Goal: Task Accomplishment & Management: Manage account settings

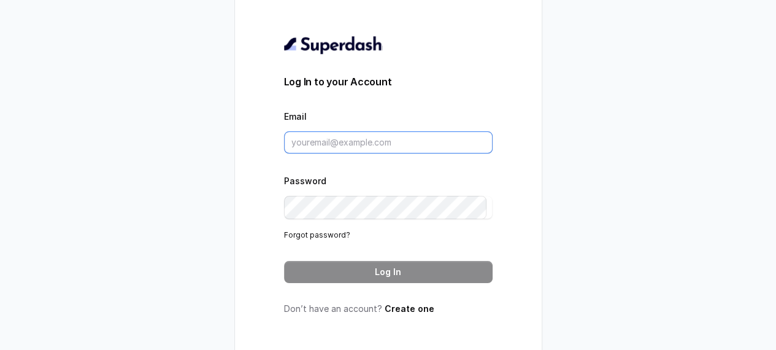
click at [337, 144] on input "Email" at bounding box center [388, 142] width 209 height 22
paste input "[DOMAIN_NAME][EMAIL_ADDRESS][DOMAIN_NAME]"
type input "[DOMAIN_NAME][EMAIL_ADDRESS][DOMAIN_NAME]"
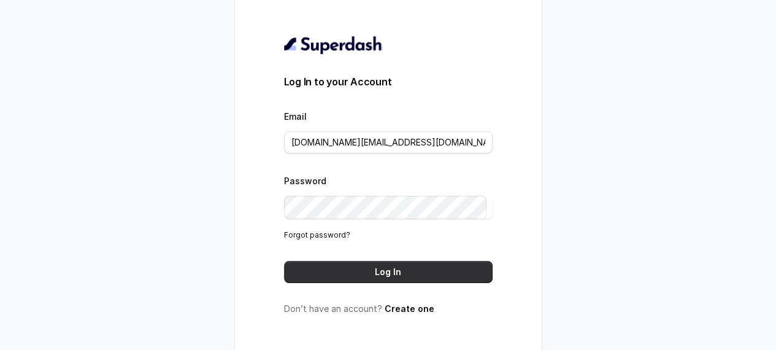
click at [391, 282] on button "Log In" at bounding box center [388, 272] width 209 height 22
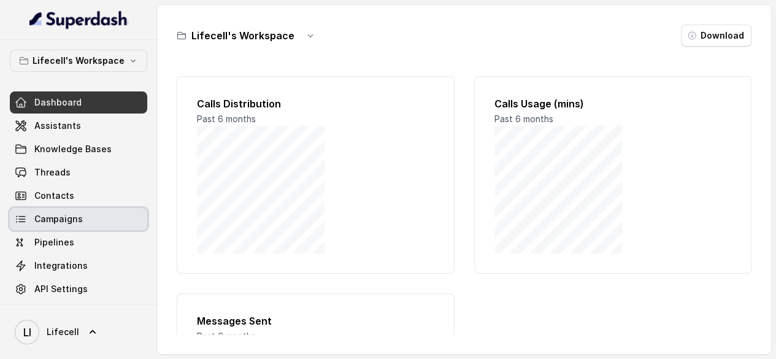
click at [76, 224] on span "Campaigns" at bounding box center [58, 219] width 48 height 12
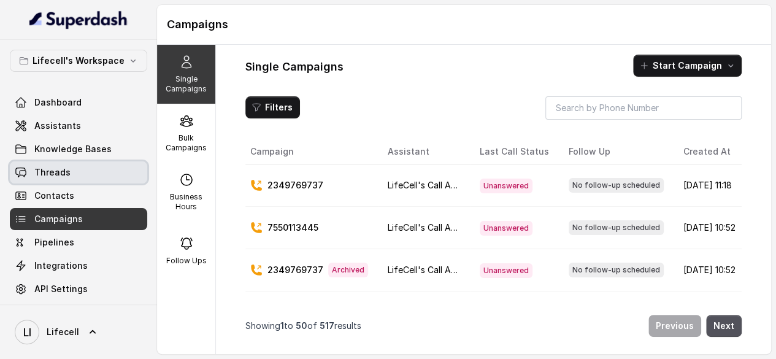
click at [67, 179] on span "Threads" at bounding box center [52, 172] width 36 height 12
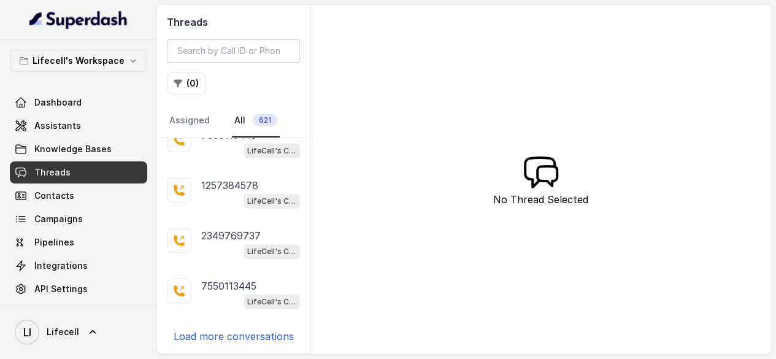
scroll to position [2508, 0]
click at [240, 58] on input "search" at bounding box center [233, 50] width 133 height 23
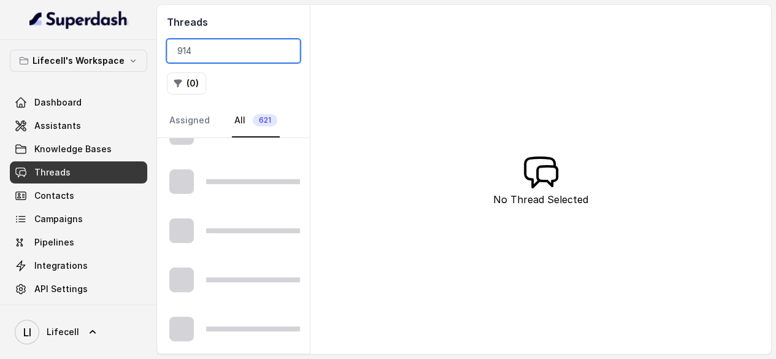
scroll to position [834, 0]
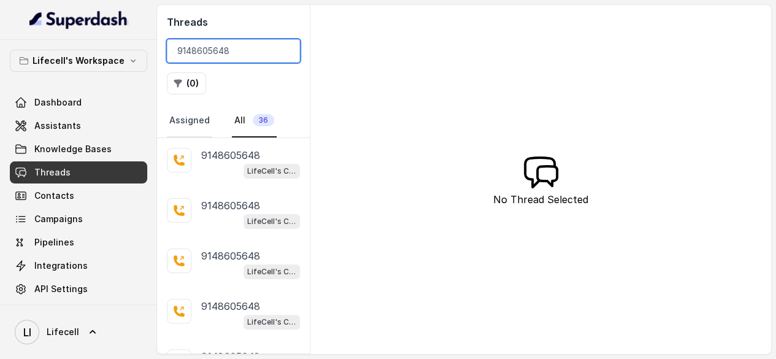
type input "9148605648"
click at [211, 128] on link "Assigned" at bounding box center [189, 120] width 45 height 33
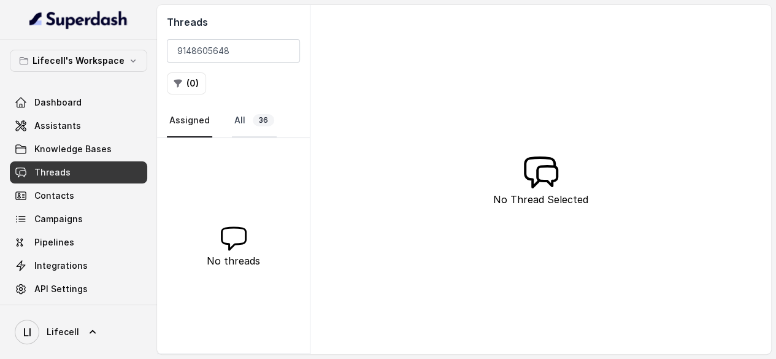
click at [255, 127] on link "All 36" at bounding box center [254, 120] width 45 height 33
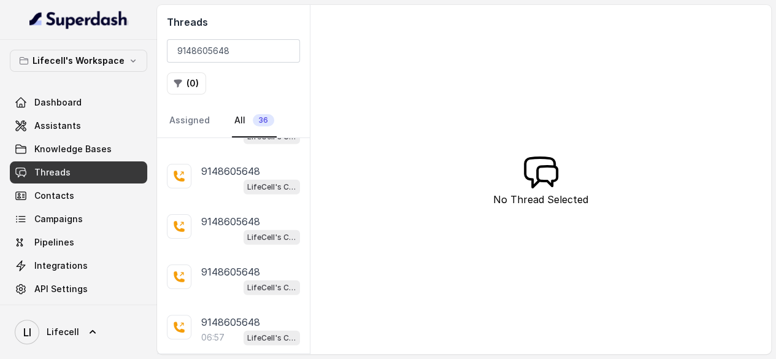
scroll to position [1710, 0]
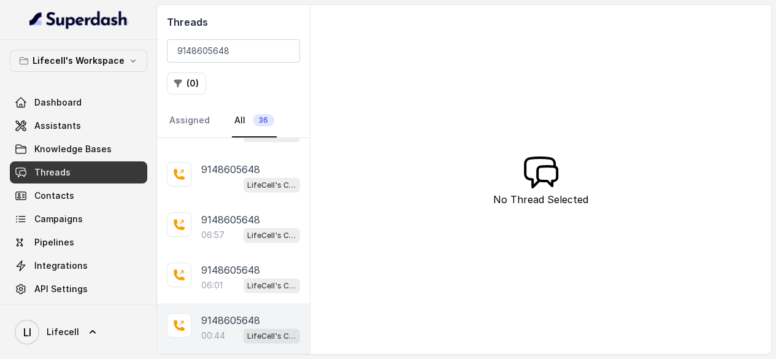
click at [247, 328] on div "LifeCell's Call Assistant" at bounding box center [272, 336] width 56 height 16
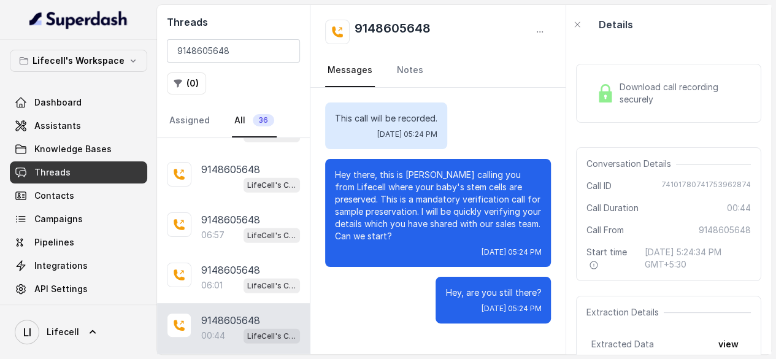
scroll to position [17, 0]
click at [582, 29] on icon "button" at bounding box center [577, 25] width 10 height 10
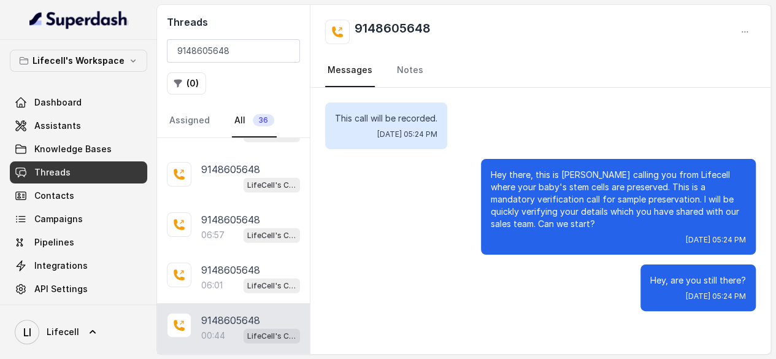
scroll to position [0, 0]
click at [70, 207] on link "Contacts" at bounding box center [78, 196] width 137 height 22
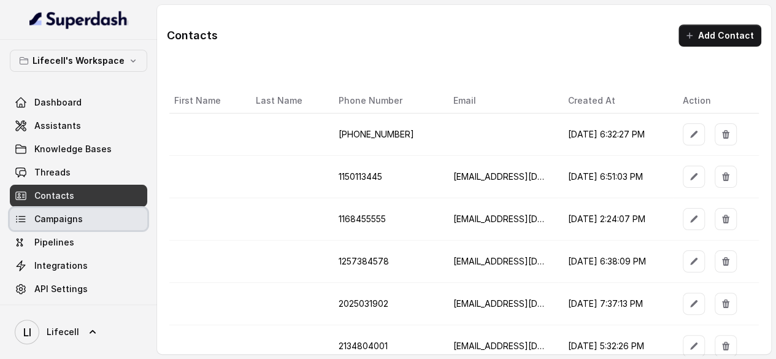
click at [75, 225] on span "Campaigns" at bounding box center [58, 219] width 48 height 12
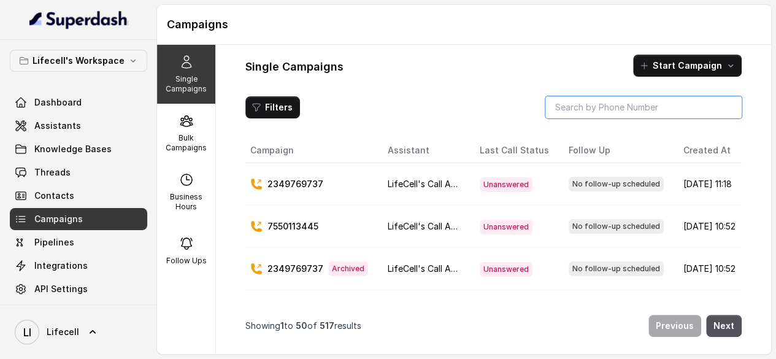
click at [590, 117] on input "search" at bounding box center [643, 107] width 196 height 22
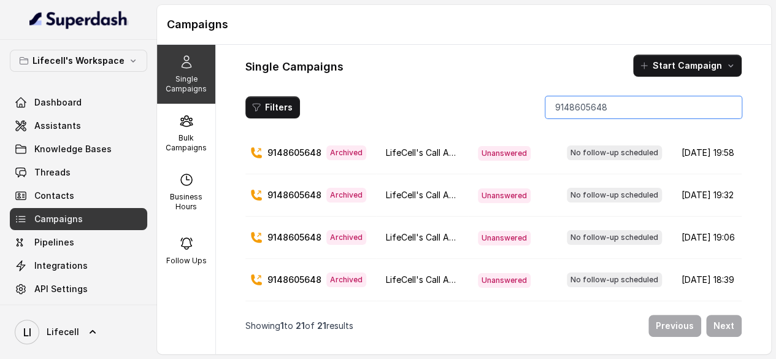
scroll to position [247, 0]
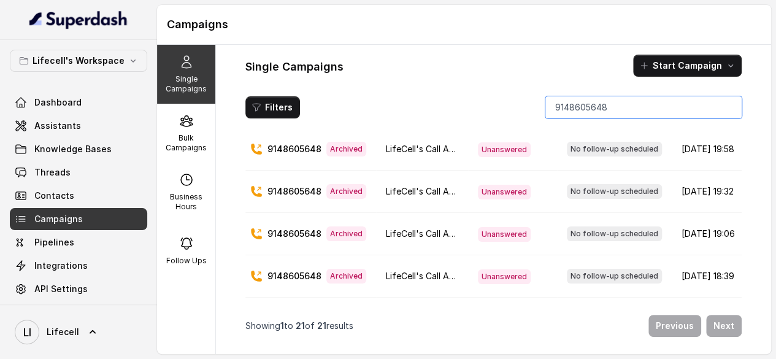
type input "9148605648"
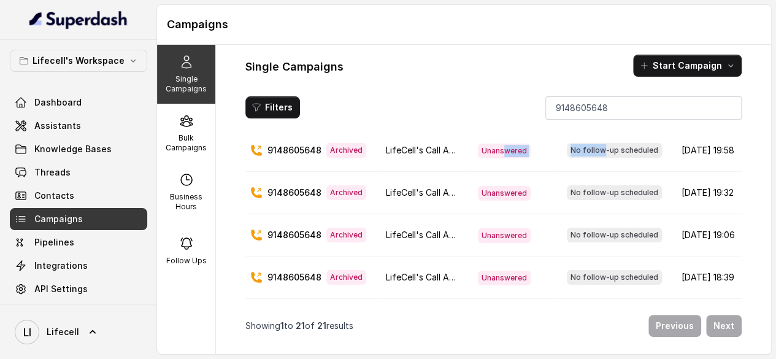
drag, startPoint x: 625, startPoint y: 175, endPoint x: 528, endPoint y: 173, distance: 97.0
click at [528, 172] on tr "9148605648 Archived LifeCell's Call Assistant Unanswered No follow-up scheduled…" at bounding box center [517, 150] width 544 height 42
click at [528, 158] on span "Unanswered" at bounding box center [504, 151] width 53 height 15
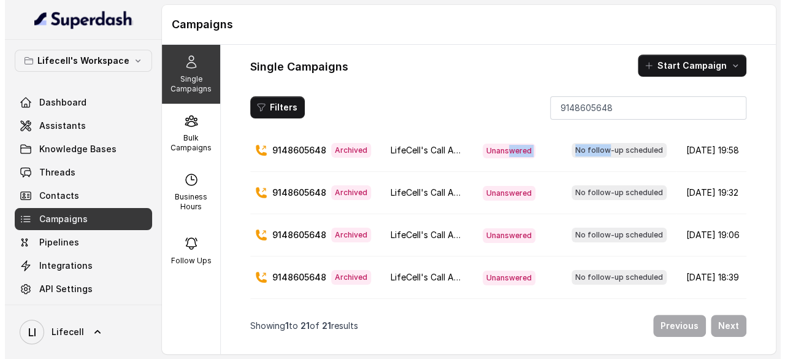
scroll to position [0, 119]
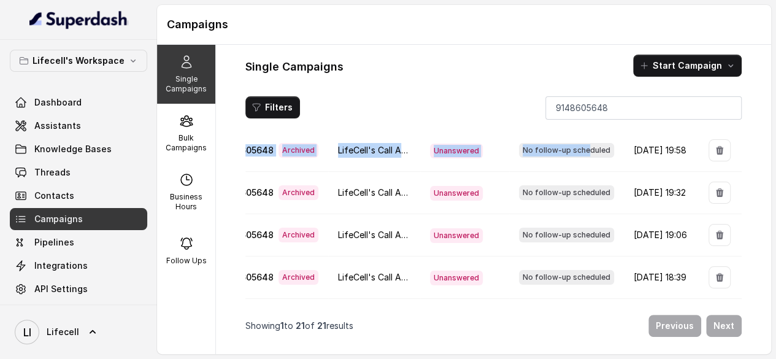
drag, startPoint x: 660, startPoint y: 174, endPoint x: 782, endPoint y: 189, distance: 122.4
click at [776, 189] on html "Lifecell's Workspace Dashboard Assistants Knowledge Bases Threads Contacts Camp…" at bounding box center [388, 179] width 776 height 359
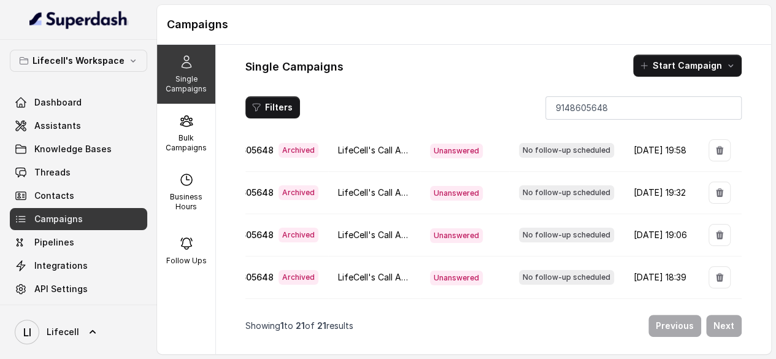
click at [548, 303] on div "Campaign Assistant Last Call Status Follow Up Created At Action [PHONE_NUMBER] …" at bounding box center [493, 241] width 496 height 205
click at [709, 246] on button "button" at bounding box center [720, 235] width 22 height 22
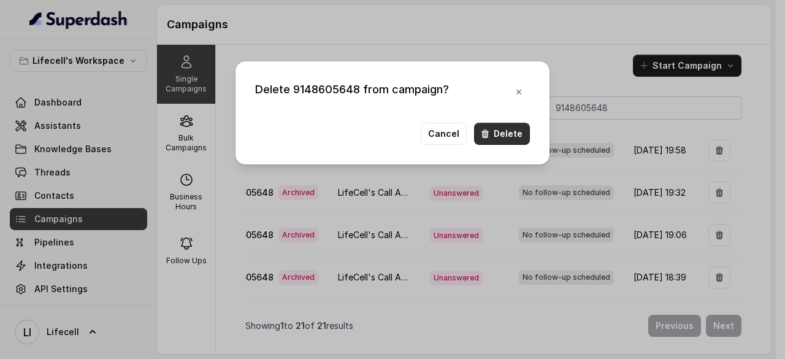
click at [510, 140] on button "Delete" at bounding box center [502, 134] width 56 height 22
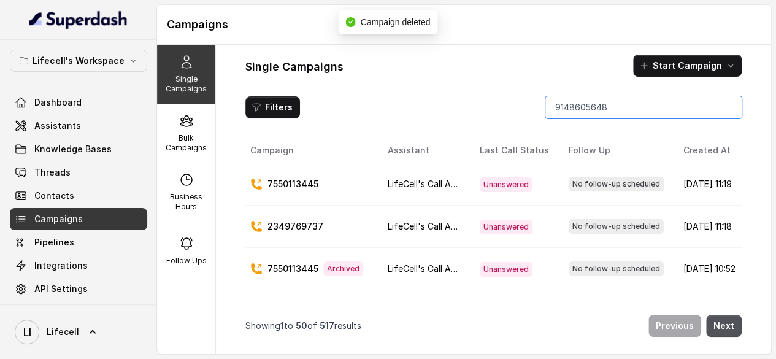
click at [634, 109] on input "9148605648" at bounding box center [643, 107] width 196 height 22
click at [632, 116] on input "9148605648" at bounding box center [643, 107] width 196 height 22
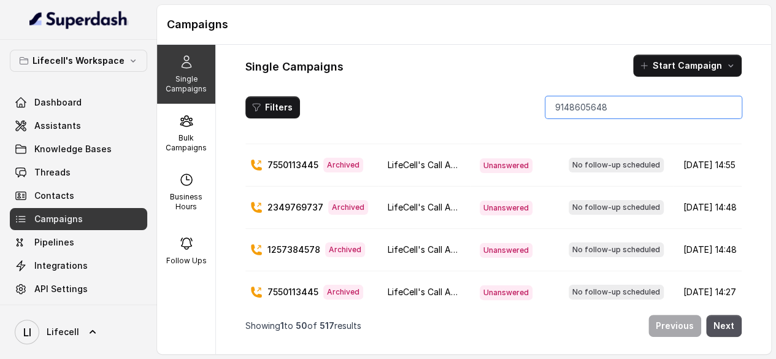
scroll to position [2107, 0]
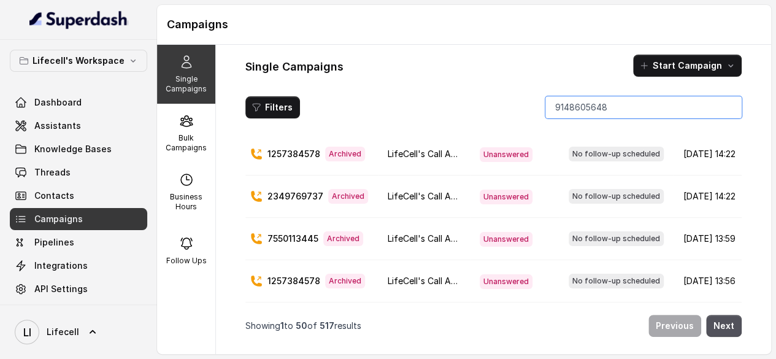
click at [612, 115] on input "9148605648" at bounding box center [643, 107] width 196 height 22
click at [566, 111] on input "9148605648" at bounding box center [643, 107] width 196 height 22
click at [724, 118] on input "9148605648" at bounding box center [643, 107] width 196 height 22
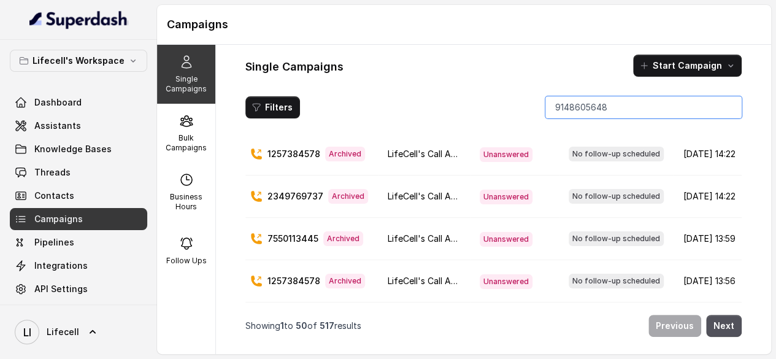
click at [724, 117] on input "9148605648" at bounding box center [643, 107] width 196 height 22
click at [674, 118] on input "9148605648" at bounding box center [643, 107] width 196 height 22
click at [753, 186] on div "Single Campaigns Start Campaign Filters 9148605648 Campaign Assistant Last Call…" at bounding box center [493, 199] width 555 height 309
click at [717, 324] on button "Next" at bounding box center [724, 326] width 36 height 22
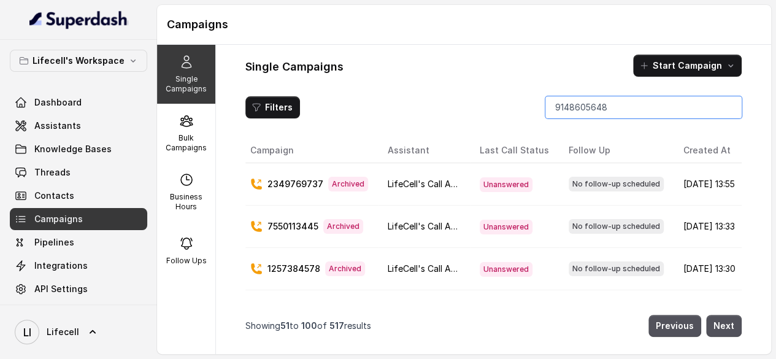
click at [605, 115] on input "9148605648" at bounding box center [643, 107] width 196 height 22
click at [723, 116] on input "9148605648" at bounding box center [643, 107] width 196 height 22
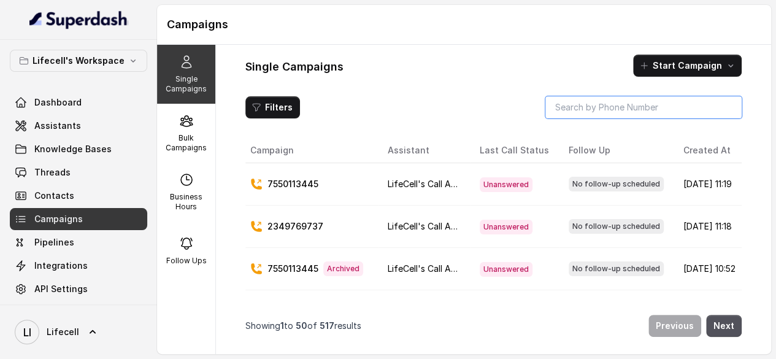
paste input "9148605648"
type input "9148605648"
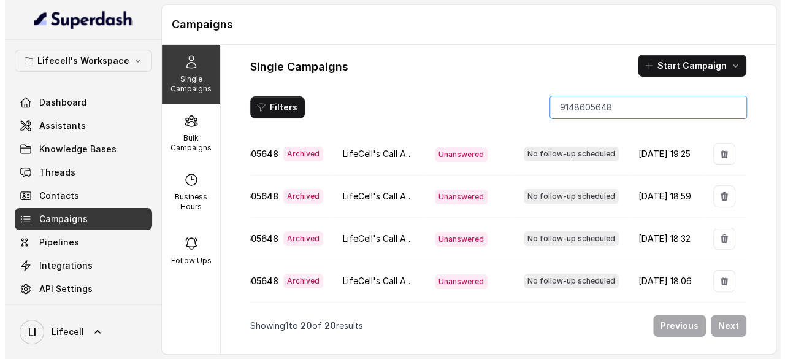
scroll to position [0, 118]
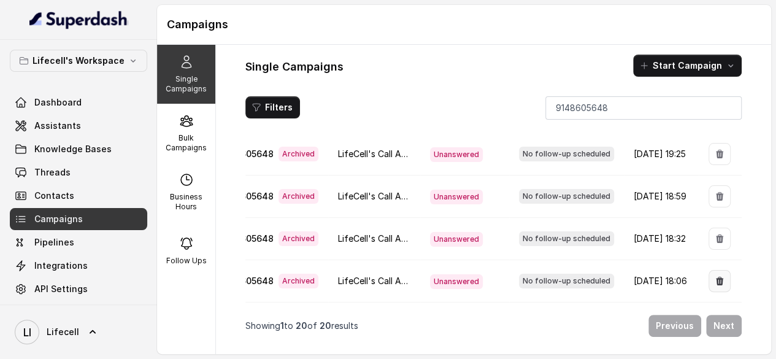
click at [715, 276] on icon "button" at bounding box center [720, 281] width 10 height 10
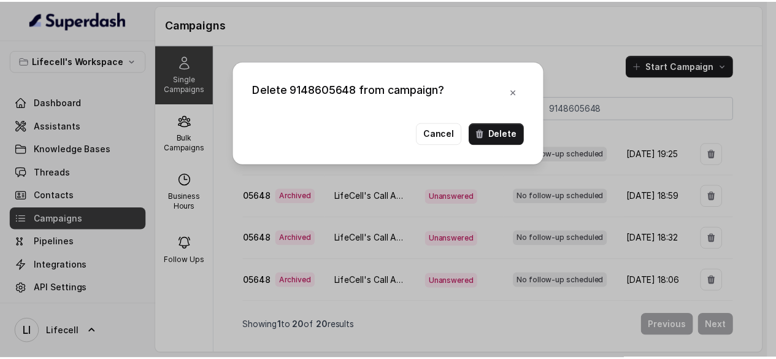
scroll to position [0, 109]
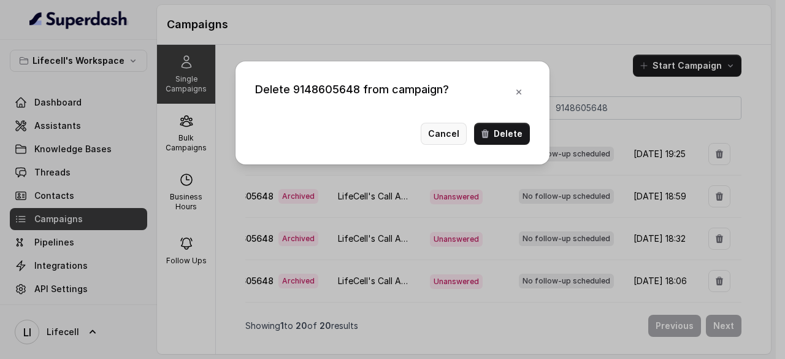
click at [455, 139] on button "Cancel" at bounding box center [444, 134] width 46 height 22
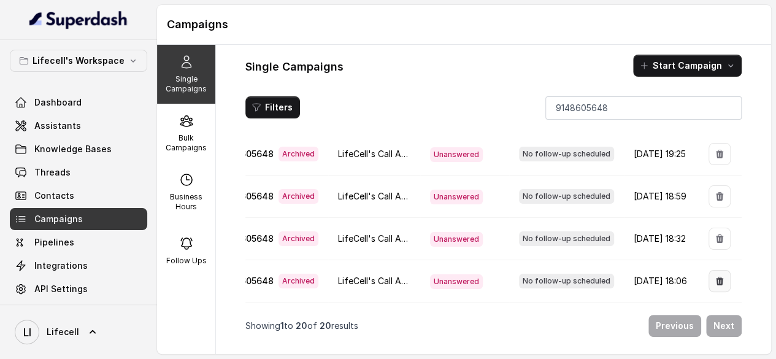
click at [718, 277] on icon "button" at bounding box center [719, 281] width 7 height 9
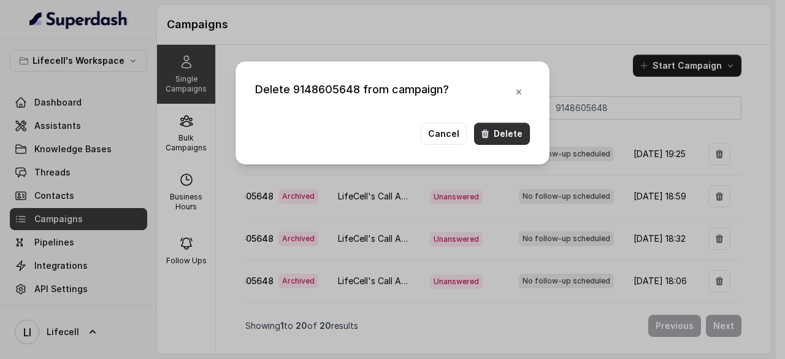
click at [503, 140] on button "Delete" at bounding box center [502, 134] width 56 height 22
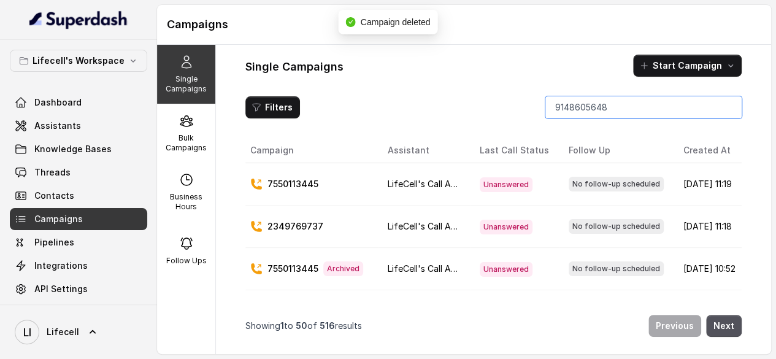
click at [616, 116] on input "9148605648" at bounding box center [643, 107] width 196 height 22
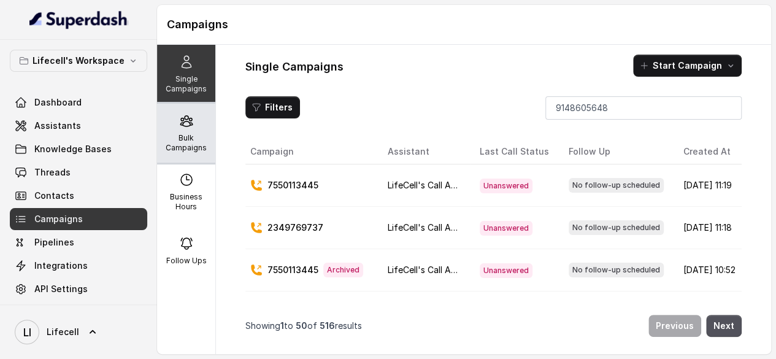
click at [200, 148] on p "Bulk Campaigns" at bounding box center [186, 143] width 48 height 20
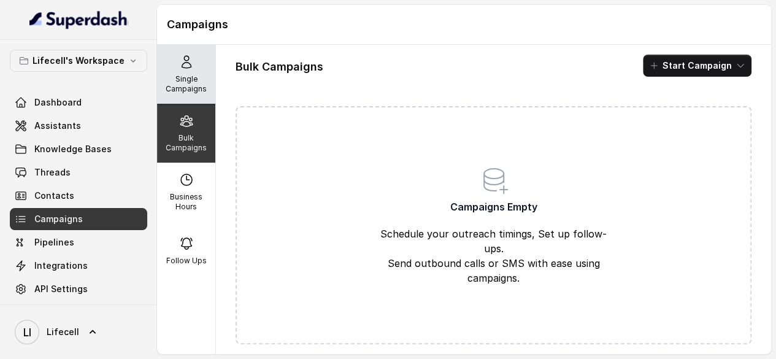
click at [187, 85] on p "Single Campaigns" at bounding box center [186, 84] width 48 height 20
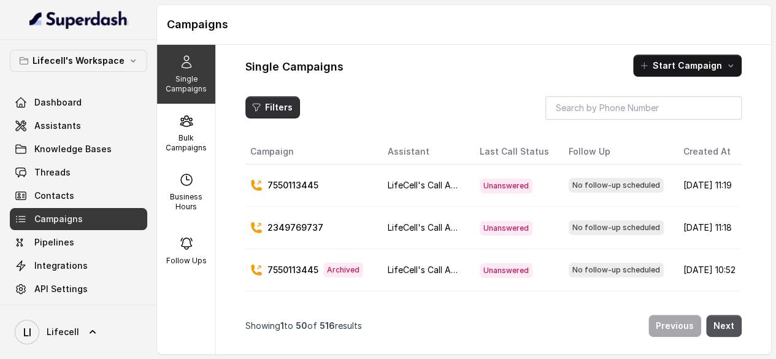
click at [297, 115] on button "Filters" at bounding box center [272, 107] width 55 height 22
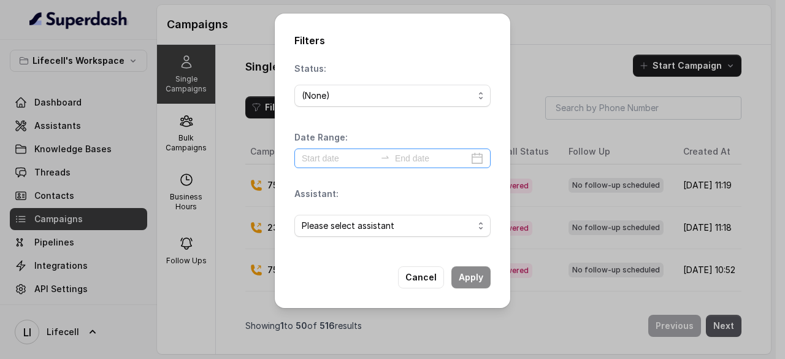
click at [487, 165] on div at bounding box center [392, 158] width 196 height 20
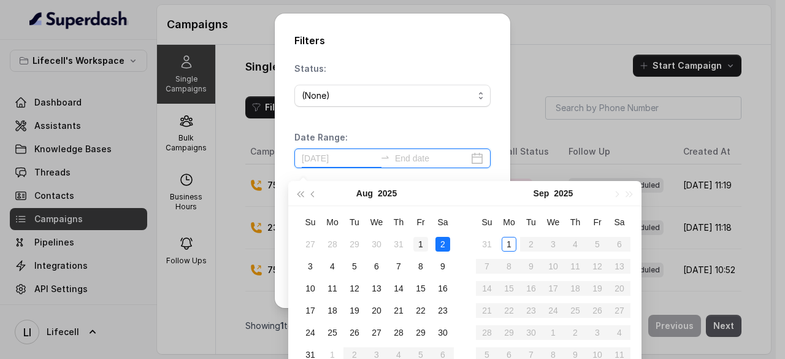
type input "[DATE]"
click at [423, 244] on div "1" at bounding box center [421, 244] width 15 height 15
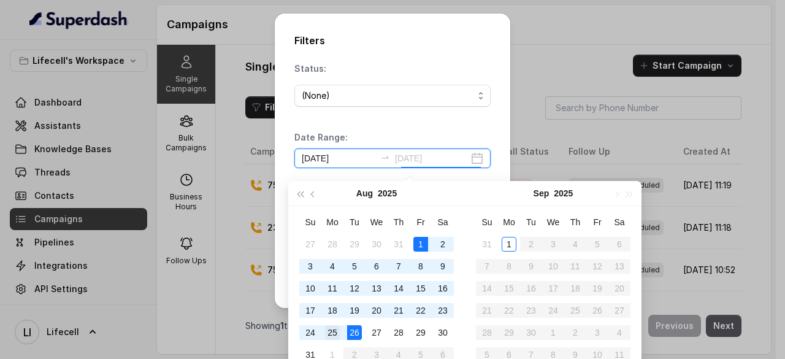
type input "[DATE]"
click at [328, 334] on div "25" at bounding box center [332, 332] width 15 height 15
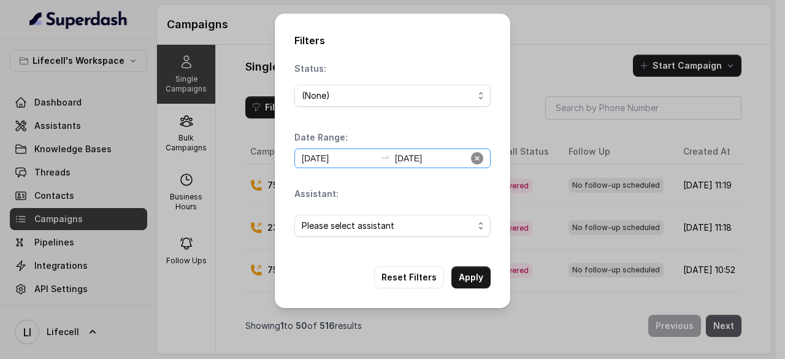
click at [482, 161] on icon "close-circle" at bounding box center [477, 158] width 12 height 12
click at [335, 164] on input at bounding box center [339, 158] width 74 height 13
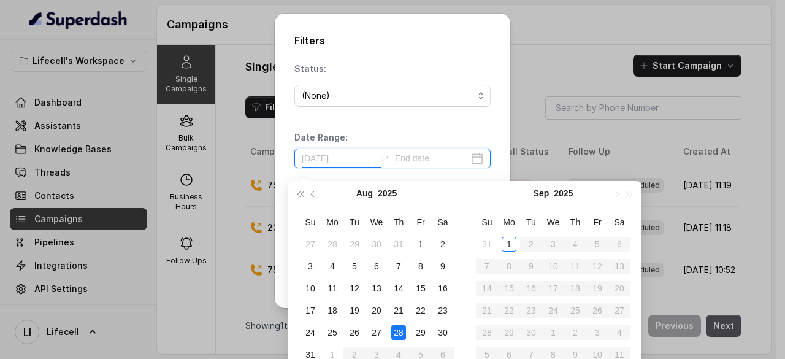
type input "[DATE]"
click at [371, 333] on div "27" at bounding box center [376, 332] width 15 height 15
type input "[DATE]"
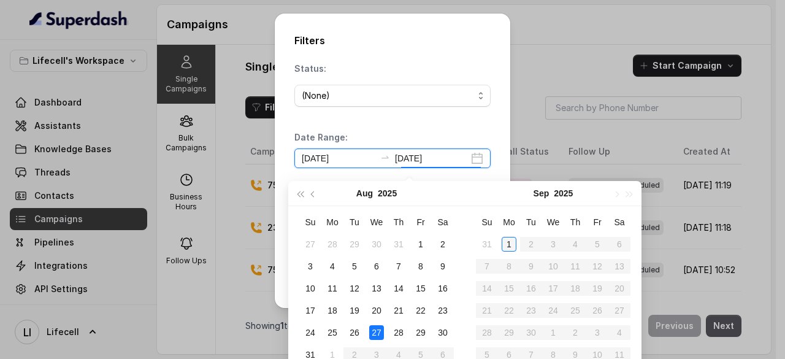
type input "[DATE]"
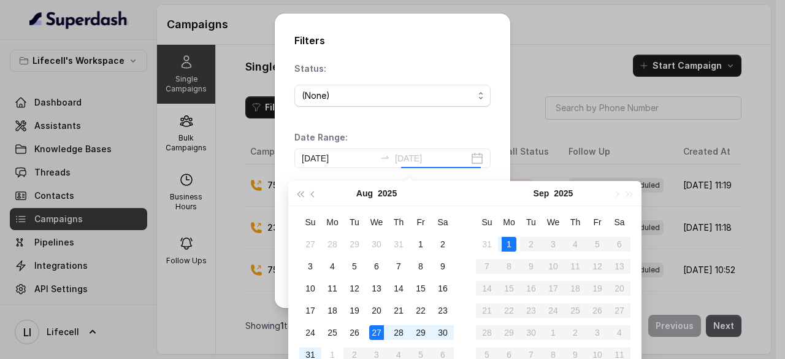
click at [508, 244] on div "1" at bounding box center [509, 244] width 15 height 15
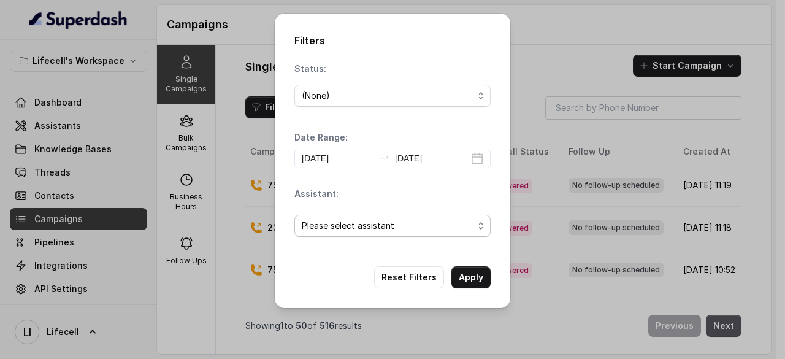
click at [396, 233] on span "Please select assistant" at bounding box center [388, 225] width 172 height 15
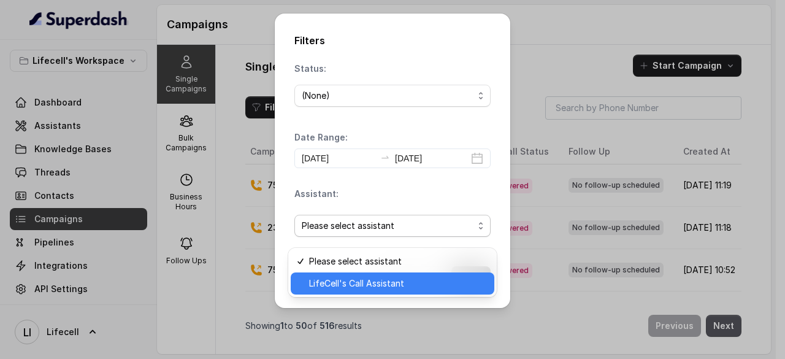
click at [391, 280] on span "LifeCell's Call Assistant" at bounding box center [398, 283] width 178 height 15
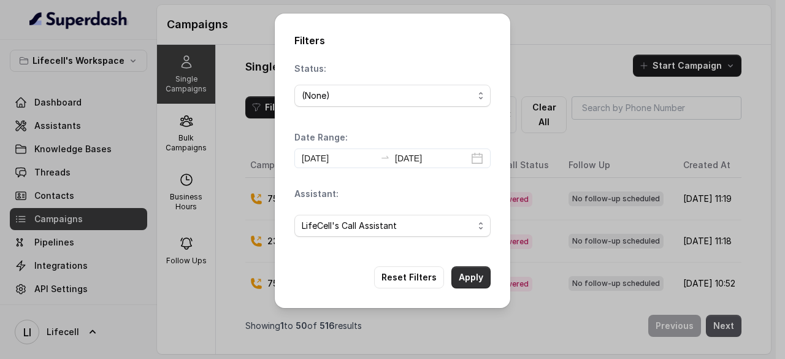
click at [472, 287] on button "Apply" at bounding box center [471, 277] width 39 height 22
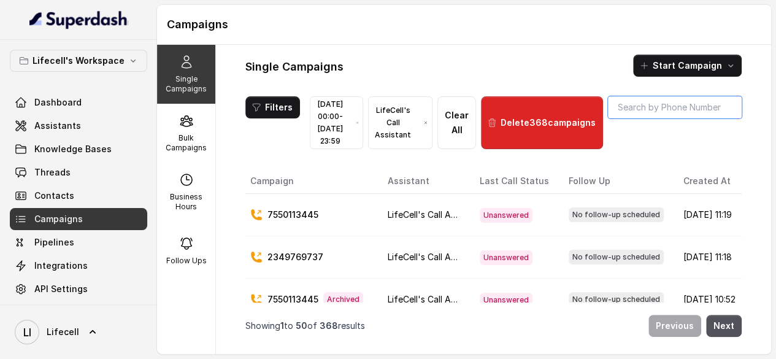
drag, startPoint x: 652, startPoint y: 109, endPoint x: 191, endPoint y: 83, distance: 461.5
click at [191, 83] on div "Single Campaigns Bulk Campaigns Business Hours Follow Ups Single Campaigns Star…" at bounding box center [464, 199] width 614 height 309
click at [191, 83] on p "Single Campaigns" at bounding box center [186, 84] width 48 height 20
click at [428, 123] on icon "button" at bounding box center [425, 123] width 5 height 10
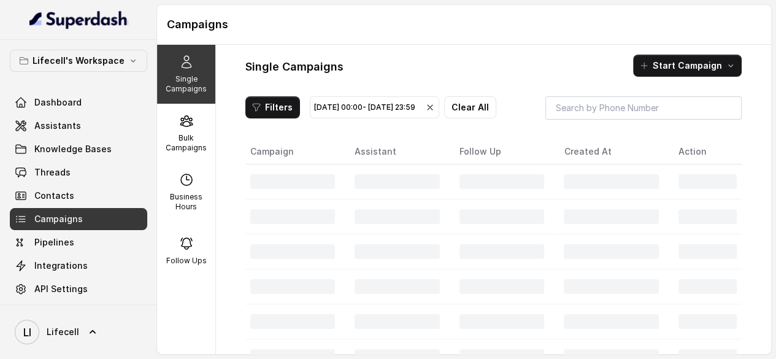
click at [477, 118] on div "[DATE] 00:00 - [DATE] 23:59 Clear All" at bounding box center [403, 107] width 187 height 22
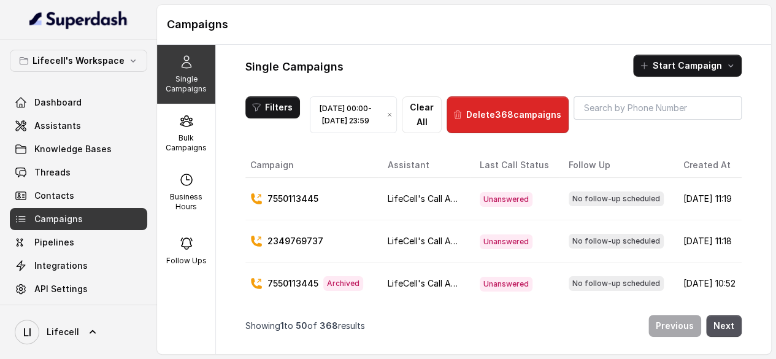
click at [393, 120] on icon "button" at bounding box center [390, 115] width 6 height 10
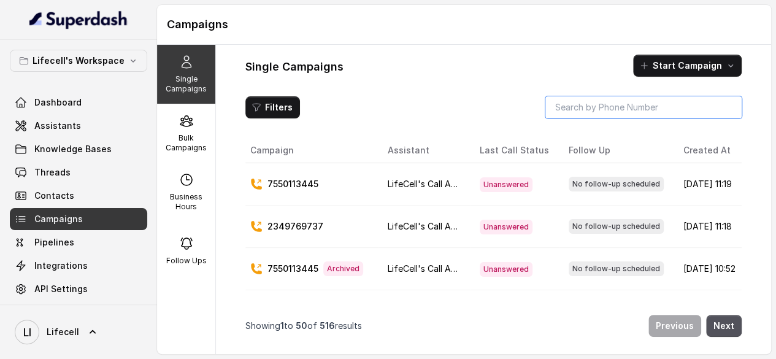
click at [560, 117] on input "search" at bounding box center [643, 107] width 196 height 22
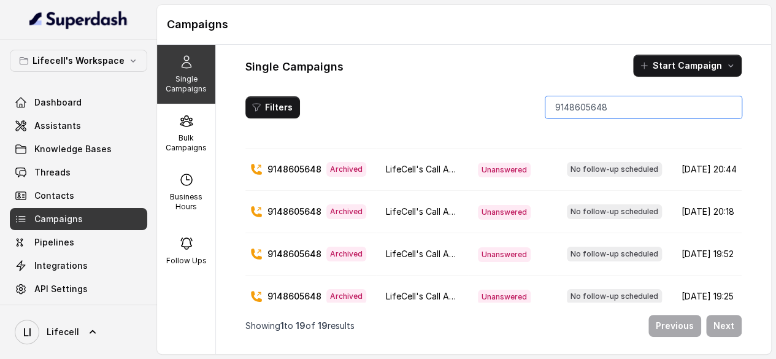
scroll to position [733, 0]
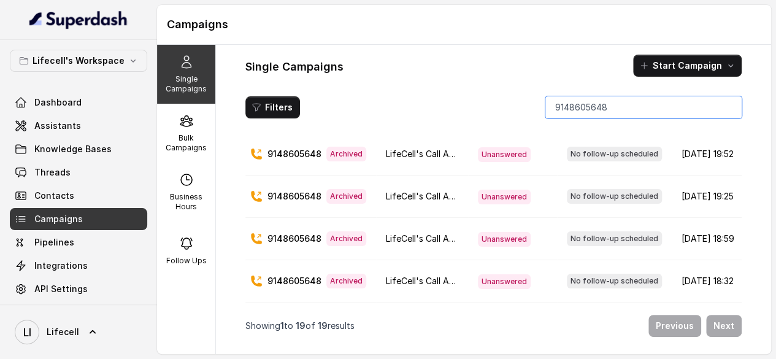
type input "9148605648"
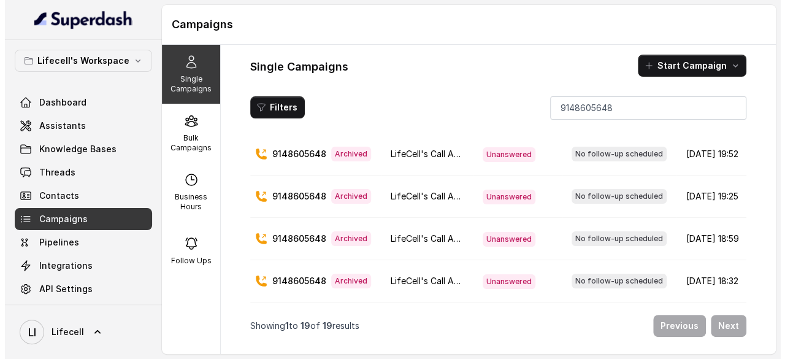
scroll to position [0, 118]
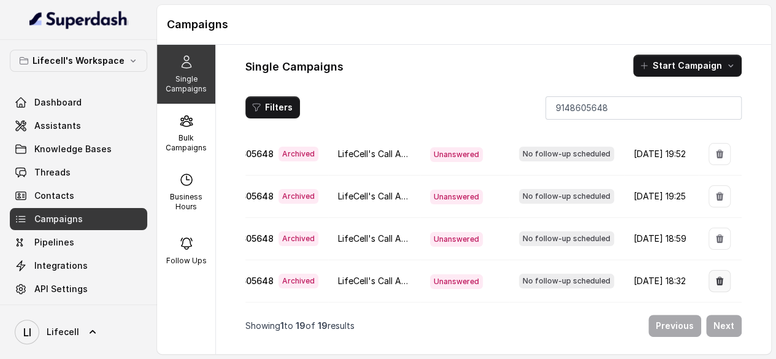
click at [715, 276] on icon "button" at bounding box center [720, 281] width 10 height 10
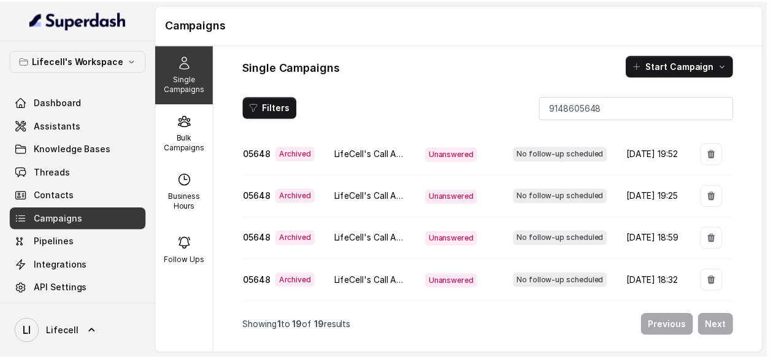
scroll to position [0, 109]
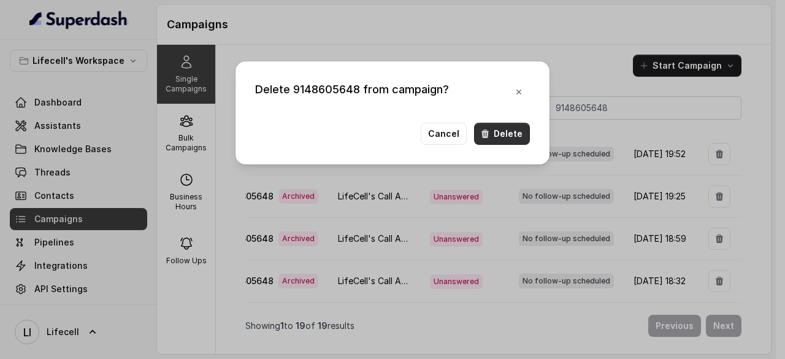
click at [507, 134] on button "Delete" at bounding box center [502, 134] width 56 height 22
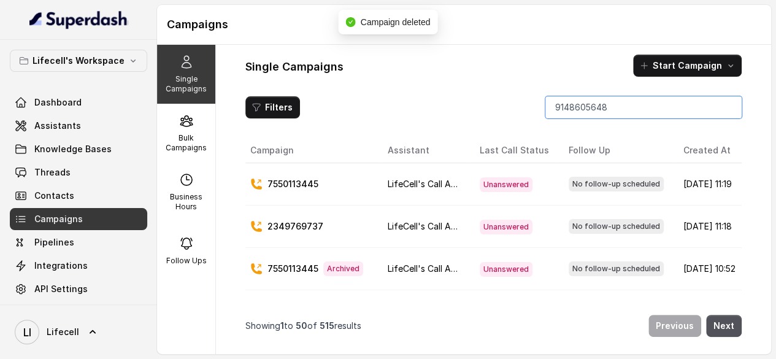
click at [599, 118] on input "9148605648" at bounding box center [643, 107] width 196 height 22
click at [617, 116] on input "9148605648" at bounding box center [643, 107] width 196 height 22
click at [573, 117] on input "9148605648" at bounding box center [643, 107] width 196 height 22
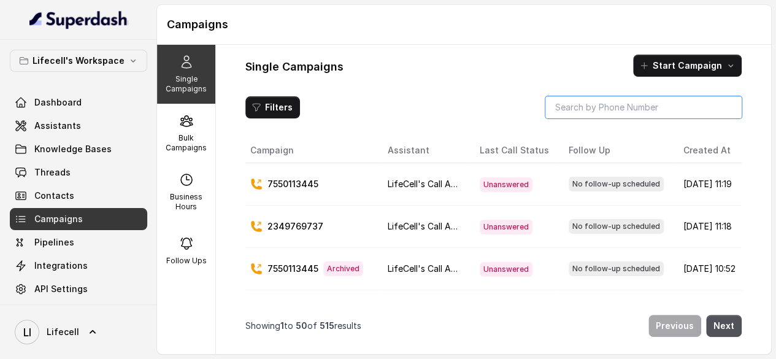
click at [606, 111] on input "search" at bounding box center [643, 107] width 196 height 22
paste input "9148605648"
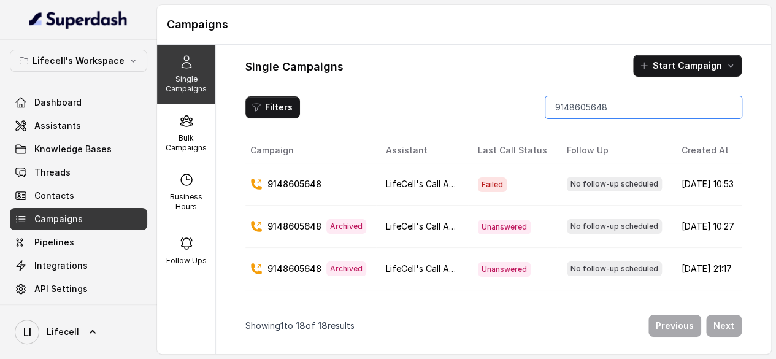
scroll to position [689, 0]
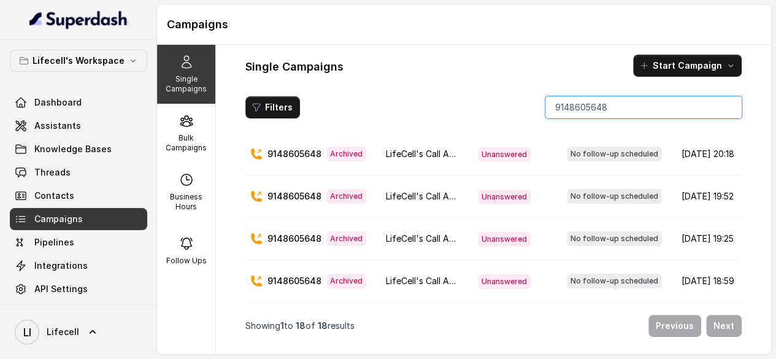
type input "9148605648"
click at [685, 323] on div "Previous Next" at bounding box center [548, 326] width 387 height 22
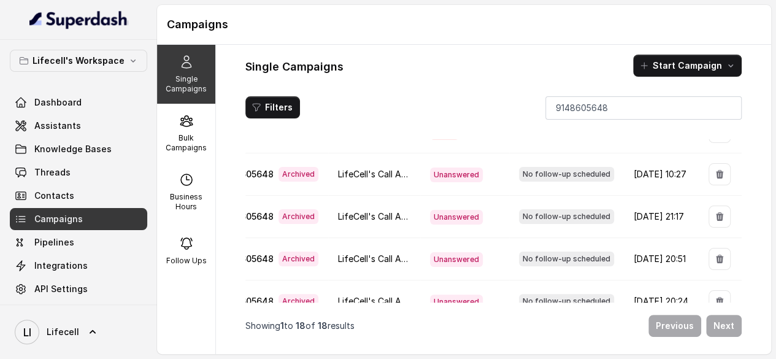
scroll to position [0, 0]
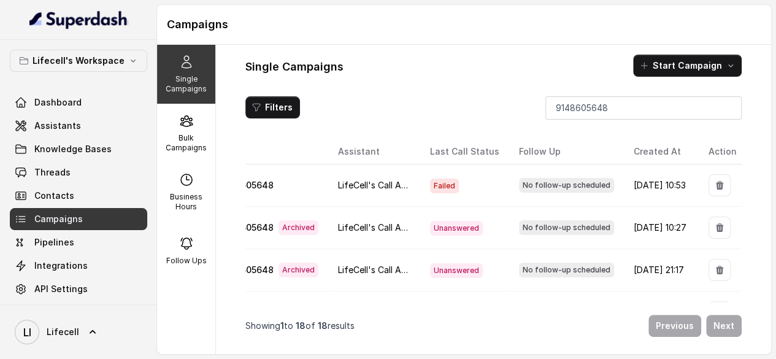
click at [628, 164] on th "Created At" at bounding box center [661, 151] width 75 height 25
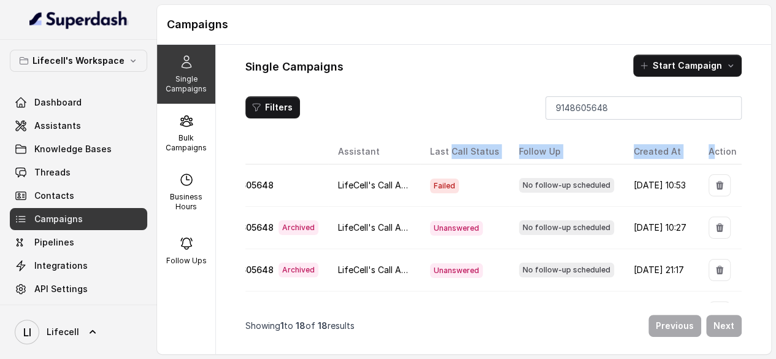
drag, startPoint x: 705, startPoint y: 164, endPoint x: 403, endPoint y: 163, distance: 301.9
click at [403, 163] on tr "Campaign Assistant Last Call Status Follow Up Created At Action" at bounding box center [470, 151] width 544 height 25
click at [420, 163] on th "Last Call Status" at bounding box center [464, 151] width 89 height 25
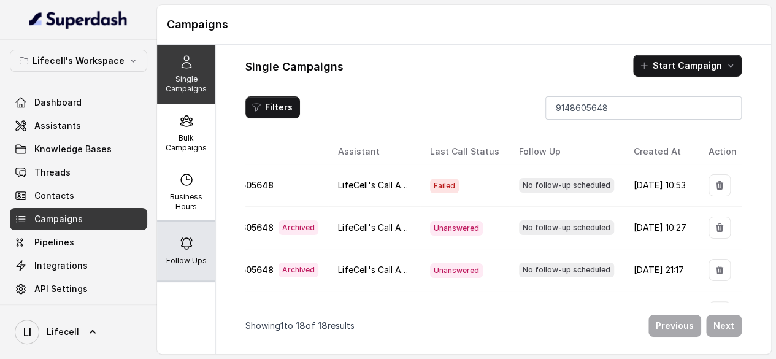
click at [188, 271] on div "Follow Ups" at bounding box center [186, 250] width 58 height 59
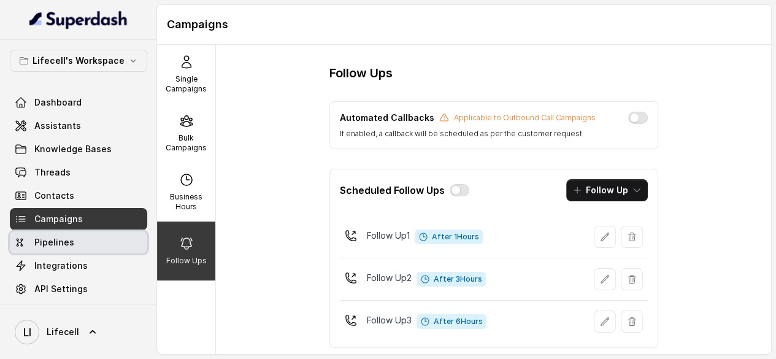
click at [74, 248] on span "Pipelines" at bounding box center [54, 242] width 40 height 12
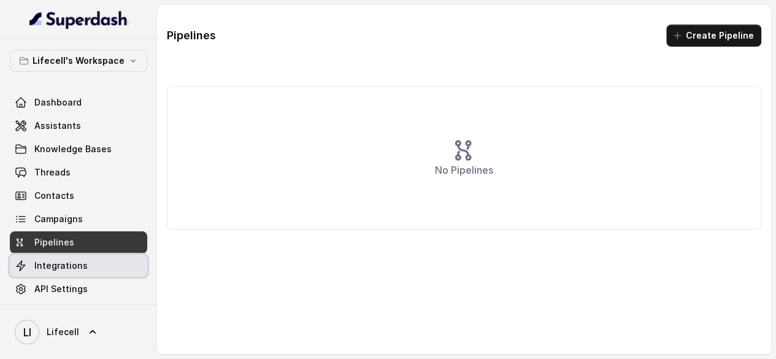
click at [91, 277] on link "Integrations" at bounding box center [78, 266] width 137 height 22
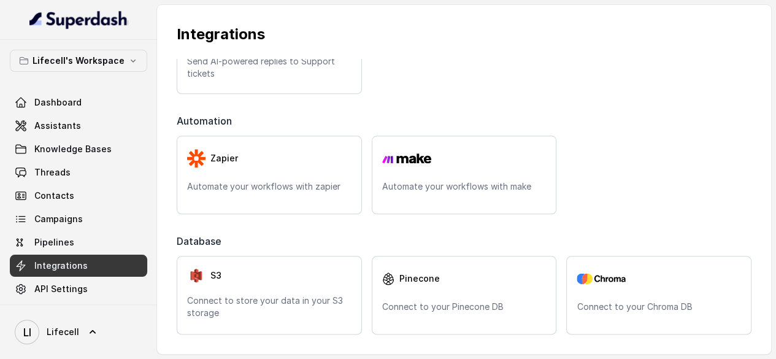
scroll to position [683, 0]
click at [75, 151] on span "Knowledge Bases" at bounding box center [72, 149] width 77 height 12
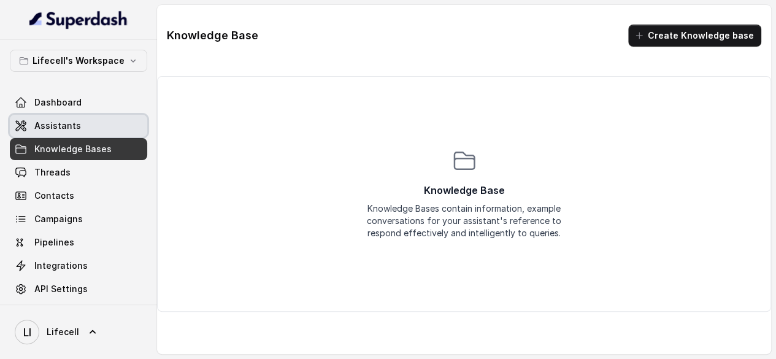
click at [75, 126] on span "Assistants" at bounding box center [57, 126] width 47 height 12
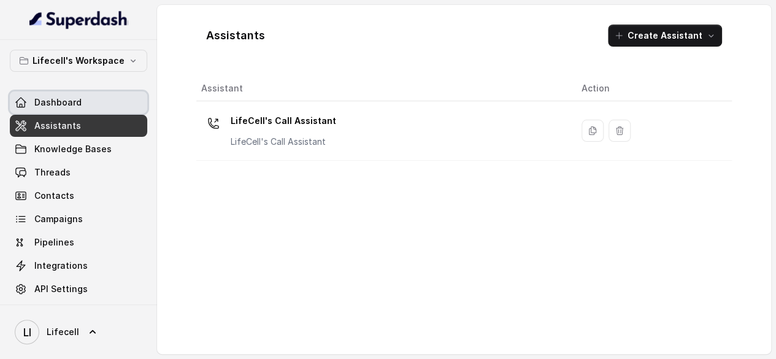
click at [86, 104] on link "Dashboard" at bounding box center [78, 102] width 137 height 22
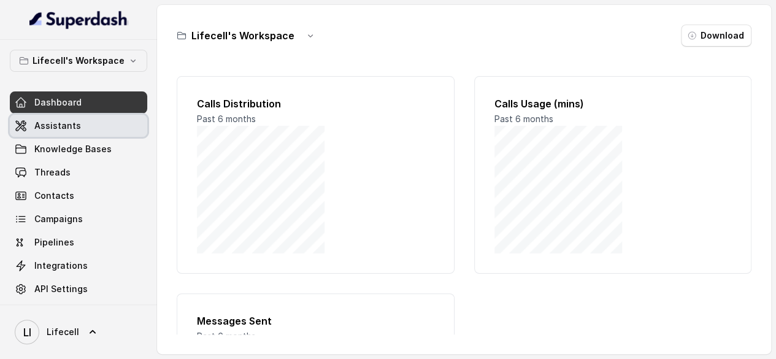
click at [86, 129] on link "Assistants" at bounding box center [78, 126] width 137 height 22
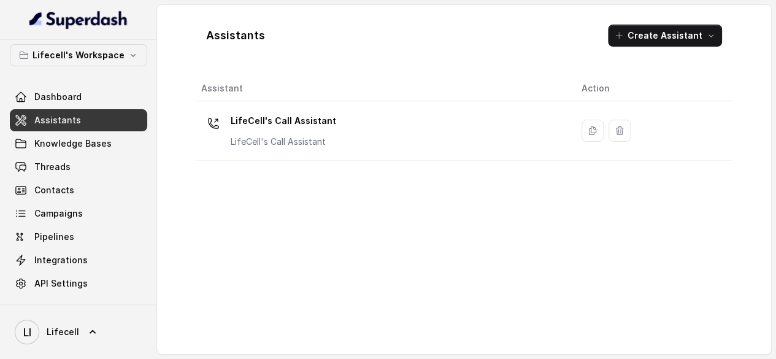
scroll to position [26, 0]
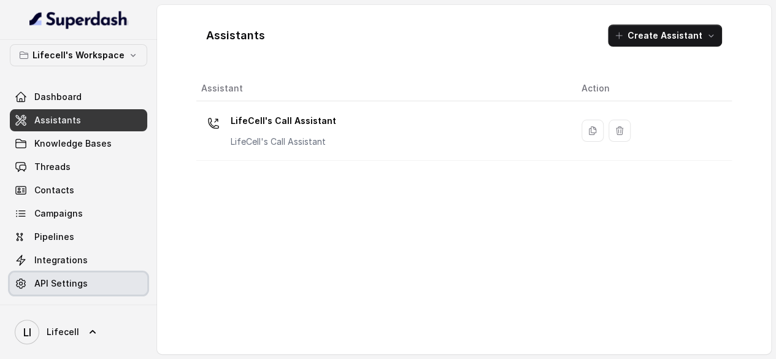
click at [90, 280] on link "API Settings" at bounding box center [78, 283] width 137 height 22
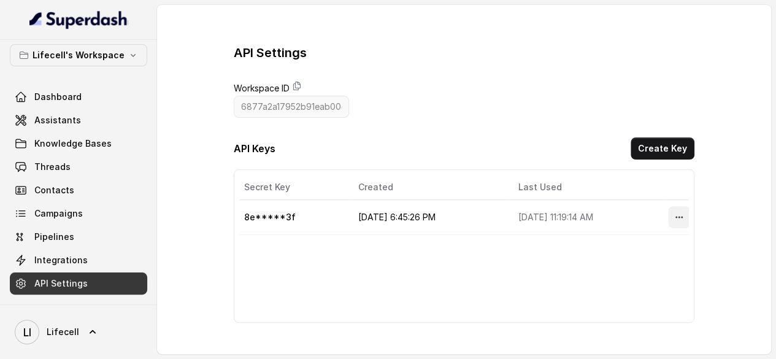
click at [674, 222] on icon "More options" at bounding box center [679, 217] width 10 height 10
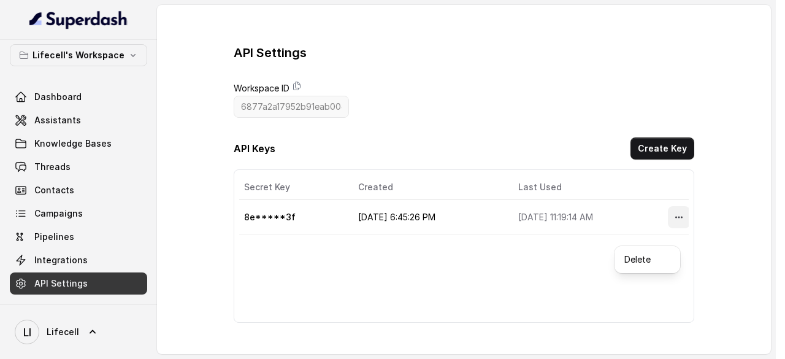
click at [203, 220] on div "API Settings Workspace ID 6877a2a17952b91eab00c7cb API Keys Create Key Secret K…" at bounding box center [464, 183] width 614 height 357
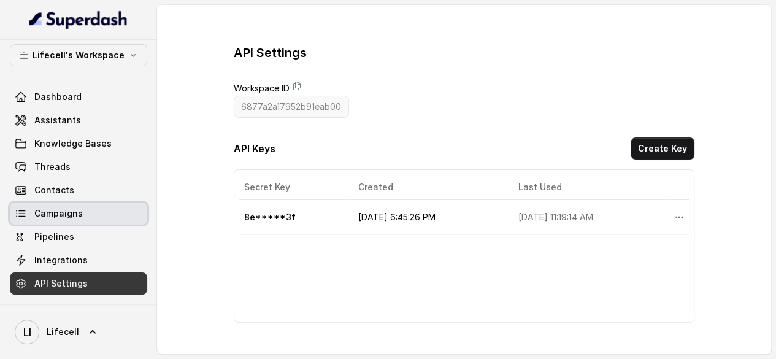
click at [61, 202] on link "Campaigns" at bounding box center [78, 213] width 137 height 22
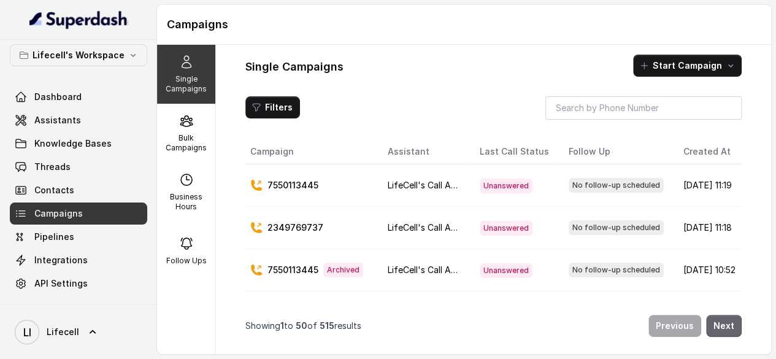
click at [720, 327] on button "Next" at bounding box center [724, 326] width 36 height 22
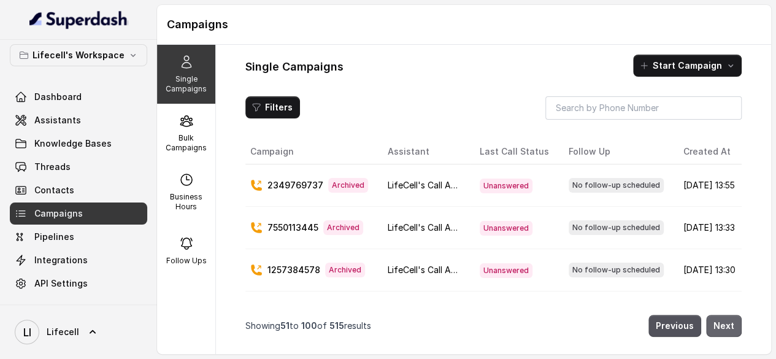
click at [720, 327] on button "Next" at bounding box center [724, 326] width 36 height 22
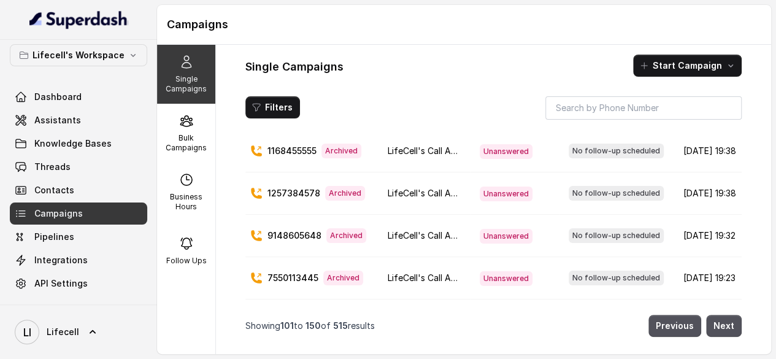
scroll to position [27, 0]
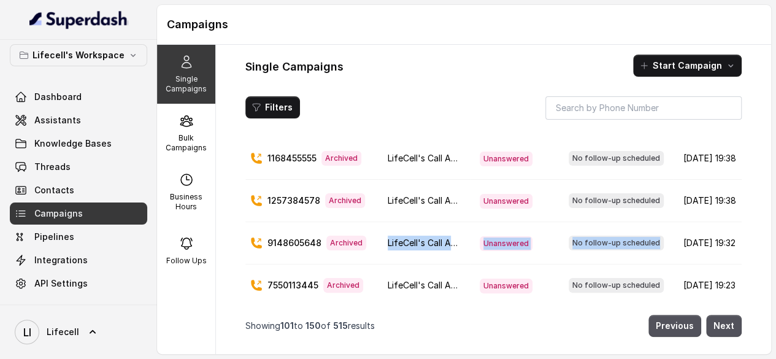
drag, startPoint x: 393, startPoint y: 260, endPoint x: 688, endPoint y: 252, distance: 295.2
click at [688, 252] on tr "9148605648 Archived LifeCell's Call Assistant Unanswered No follow-up scheduled…" at bounding box center [517, 243] width 544 height 42
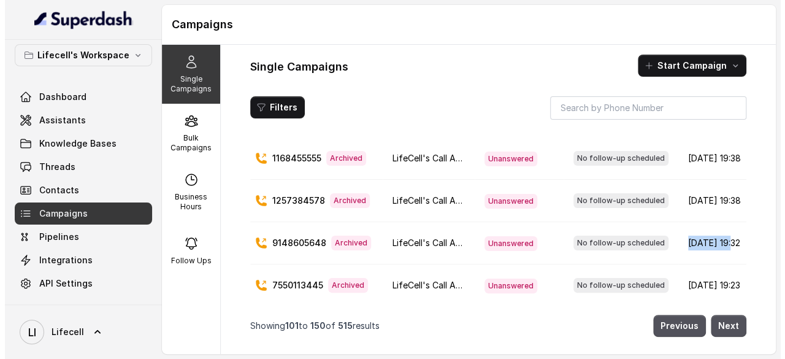
scroll to position [0, 117]
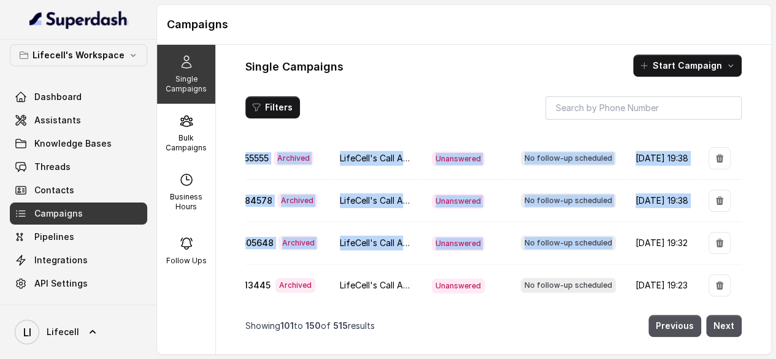
drag, startPoint x: 688, startPoint y: 252, endPoint x: 785, endPoint y: 242, distance: 97.4
click at [776, 242] on html "Lifecell's Workspace Dashboard Assistants Knowledge Bases Threads Contacts Camp…" at bounding box center [388, 179] width 776 height 359
click at [709, 254] on button "button" at bounding box center [720, 243] width 22 height 22
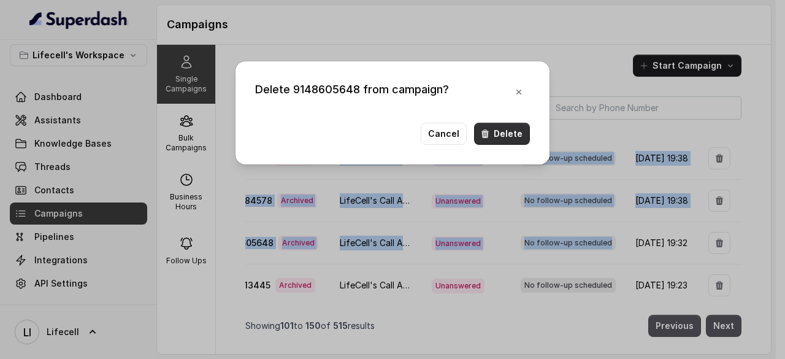
click at [499, 138] on button "Delete" at bounding box center [502, 134] width 56 height 22
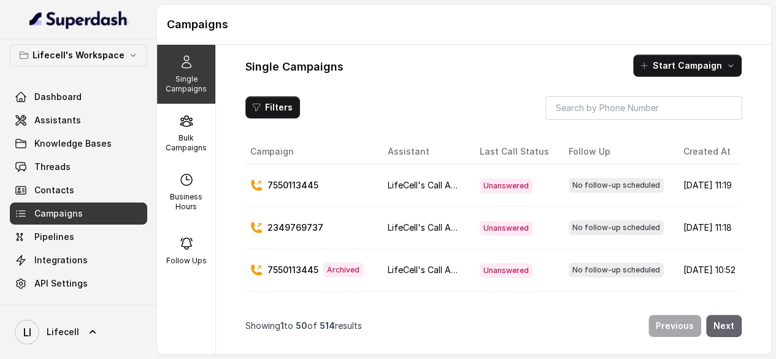
click at [734, 326] on button "Next" at bounding box center [724, 326] width 36 height 22
